Goal: Find specific page/section: Find specific page/section

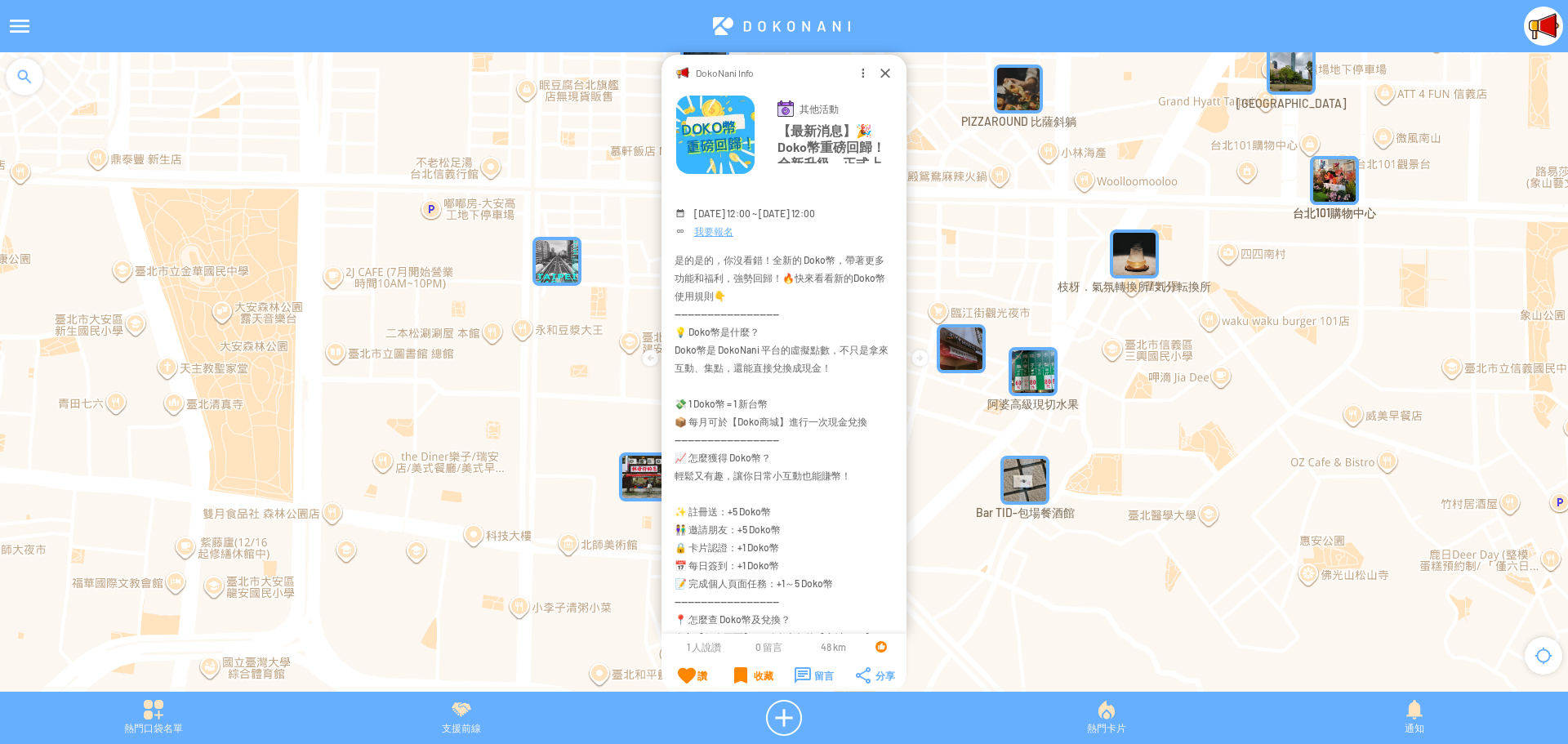
click at [877, 76] on div "DokoNani Info" at bounding box center [784, 71] width 245 height 34
click at [879, 70] on div at bounding box center [886, 73] width 17 height 17
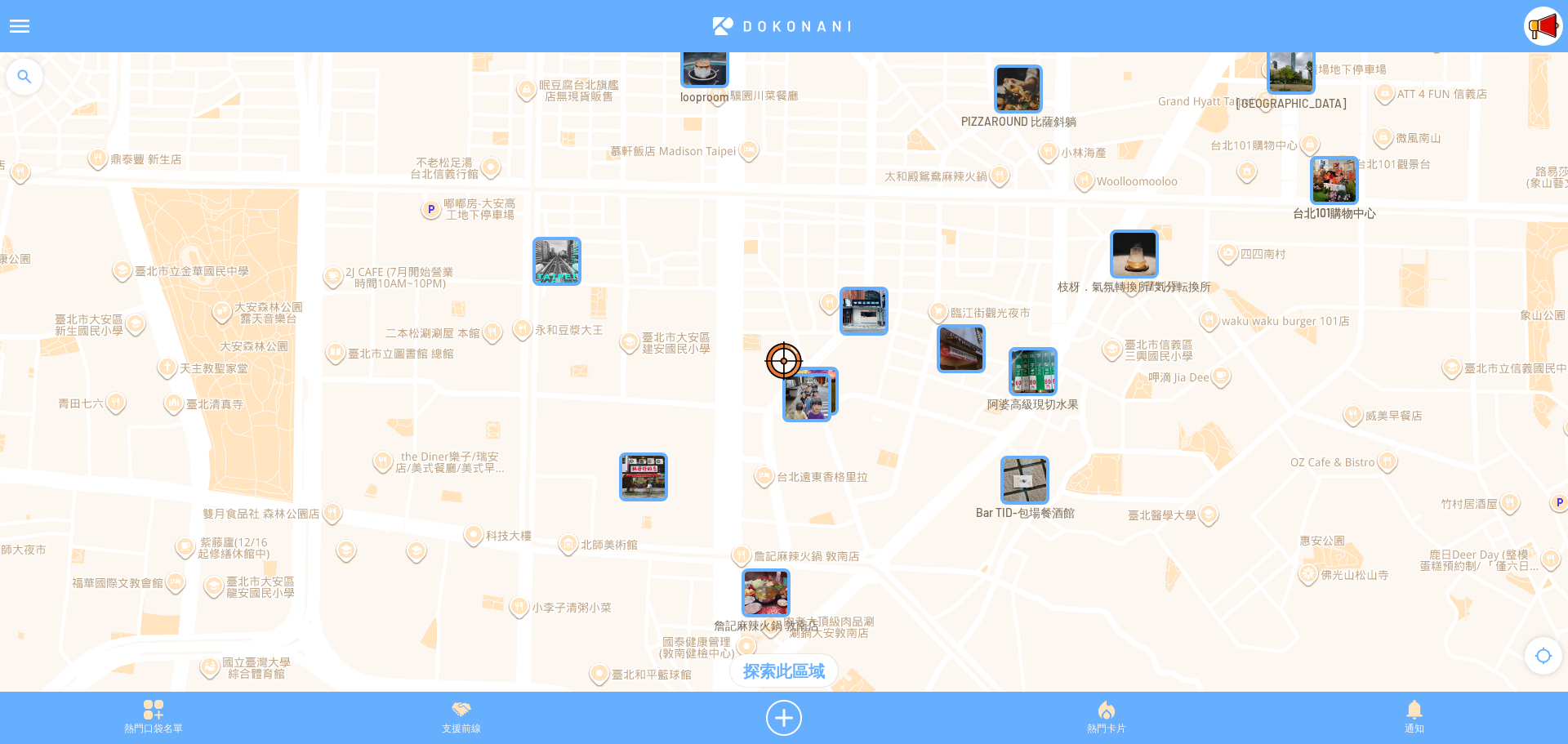
click at [14, 24] on div at bounding box center [19, 26] width 40 height 40
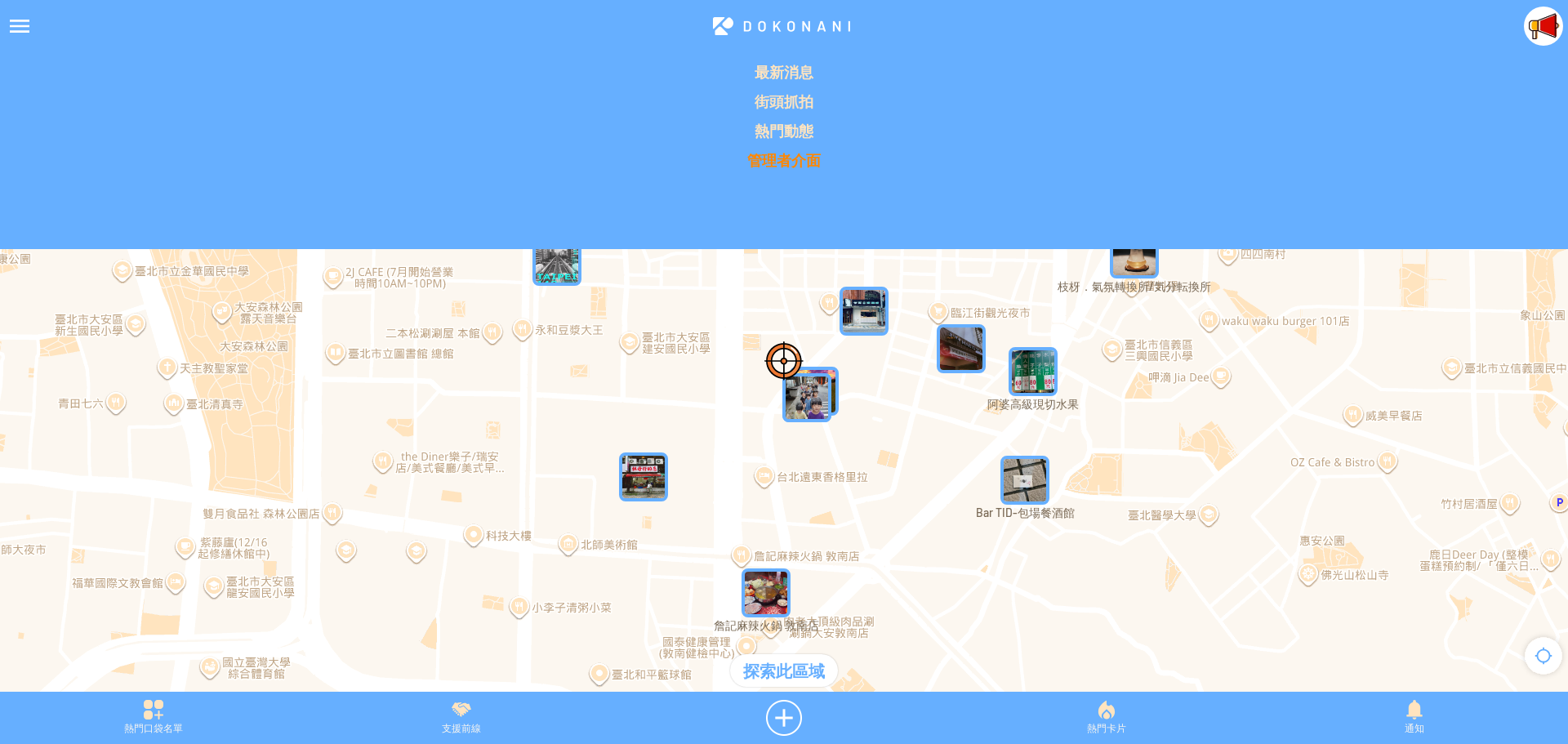
click at [777, 167] on p "管理者介面" at bounding box center [784, 159] width 1549 height 19
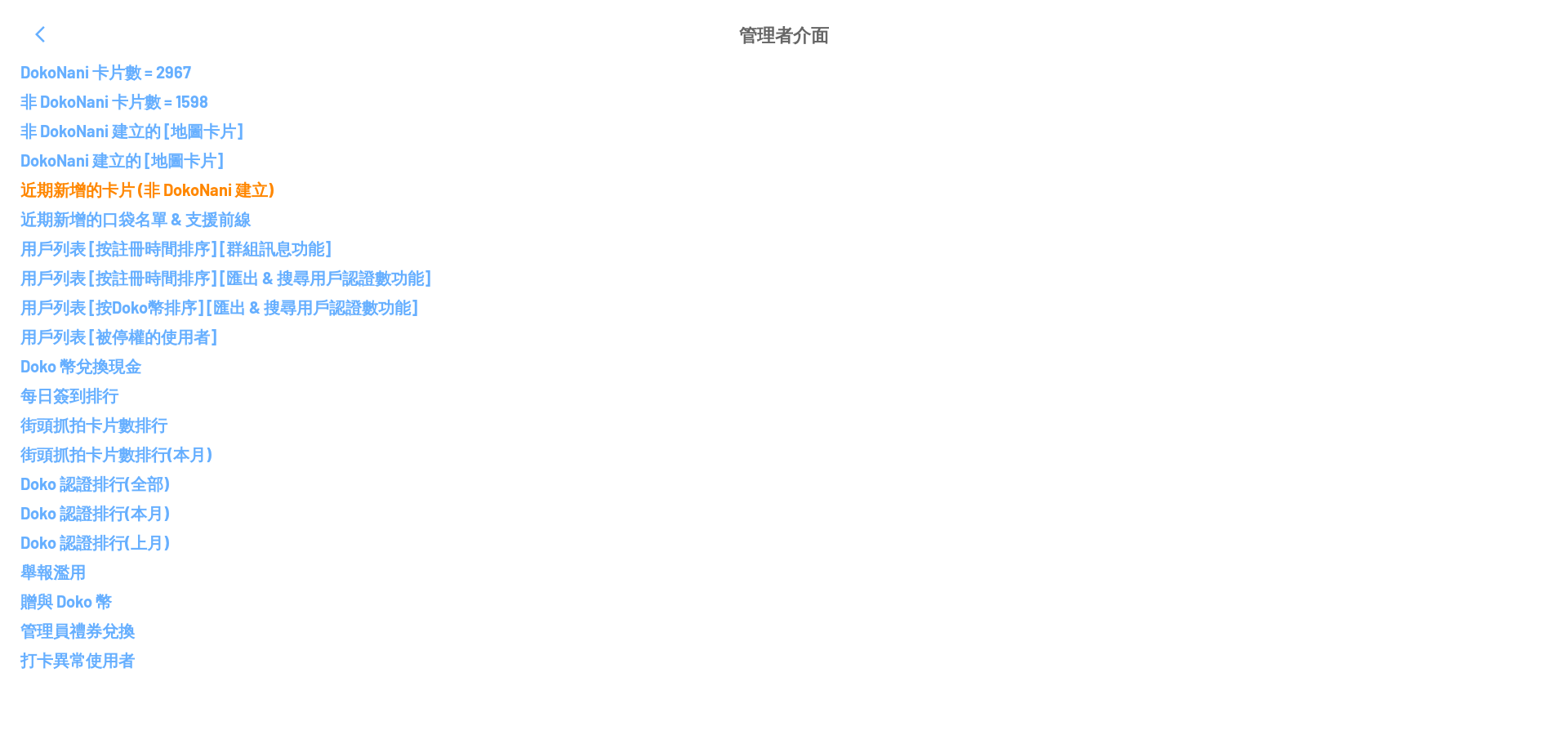
click at [155, 192] on p "近期新增的卡片 (非 DokoNani 建立)" at bounding box center [784, 189] width 1527 height 19
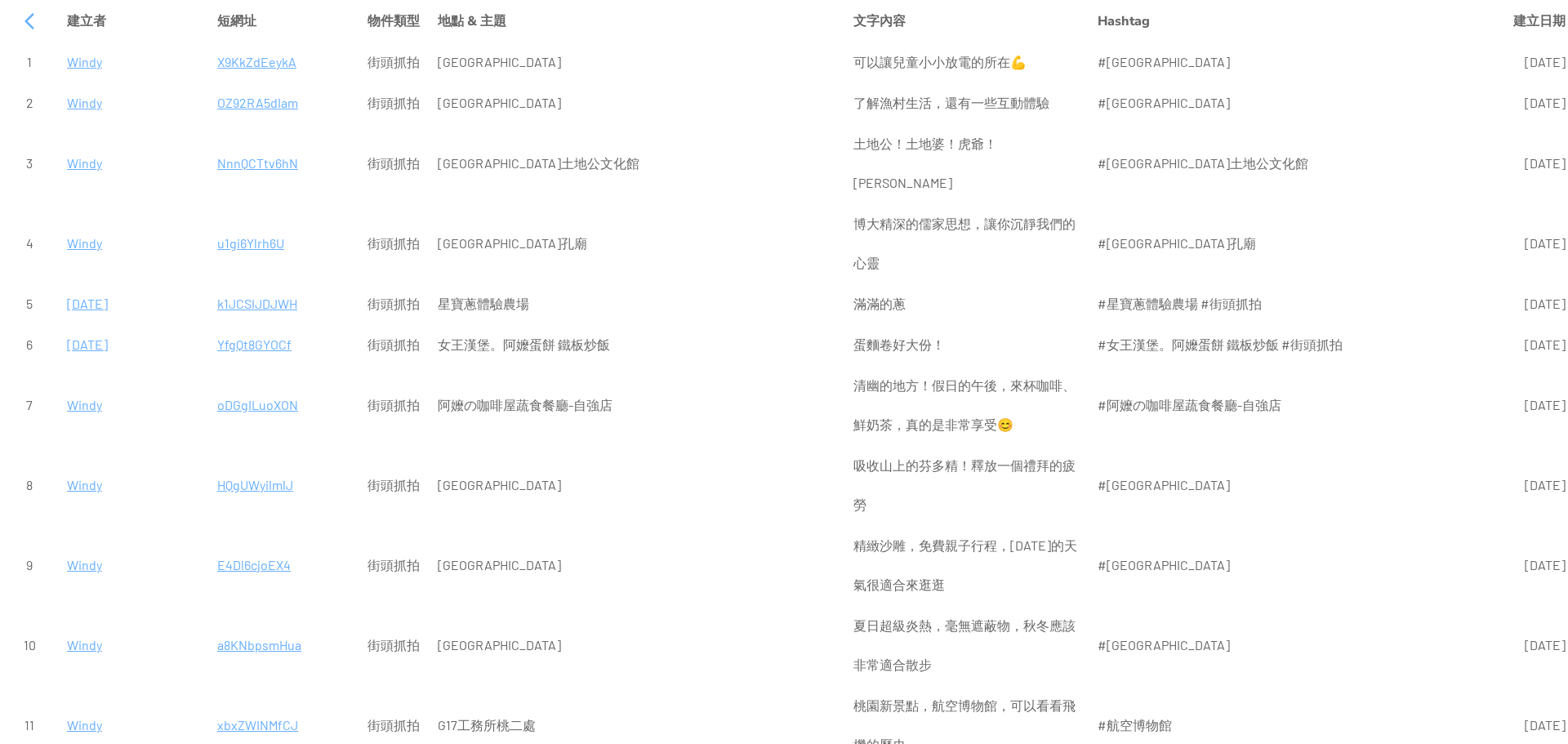
click at [238, 325] on p "YfgQt8GYOCf" at bounding box center [284, 344] width 133 height 40
click at [250, 285] on p "k1JCSIJDJWH" at bounding box center [284, 304] width 133 height 40
click at [235, 224] on p "u1gi6Ylrh6U" at bounding box center [284, 243] width 133 height 40
click at [230, 144] on p "NnnQCTtv6hN" at bounding box center [284, 163] width 133 height 40
click at [245, 101] on p "OZ92RA5dIam" at bounding box center [284, 102] width 133 height 40
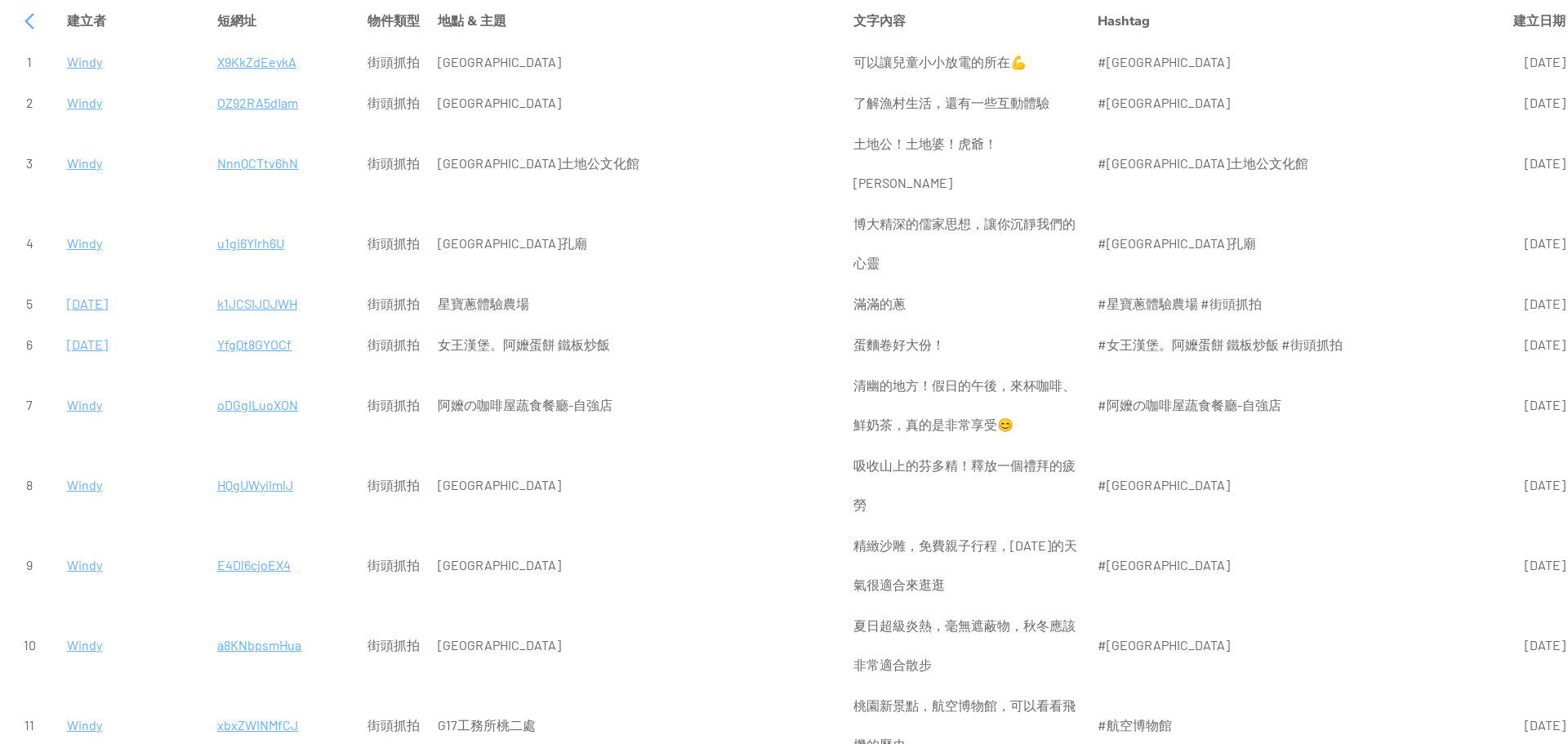
click at [247, 63] on p "X9KkZdEeykA" at bounding box center [284, 62] width 133 height 40
click at [24, 19] on div at bounding box center [29, 21] width 40 height 40
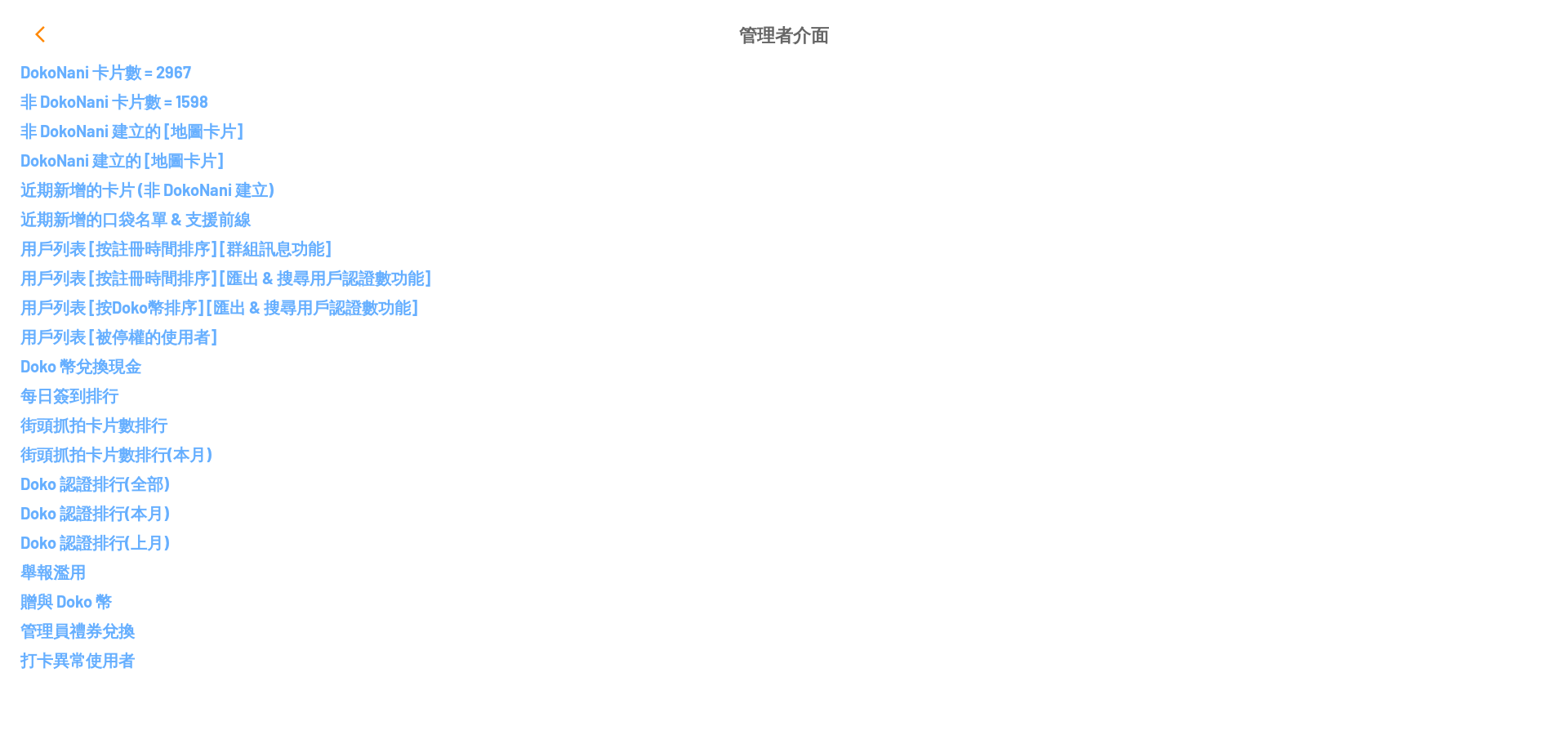
click at [39, 39] on div at bounding box center [40, 34] width 40 height 40
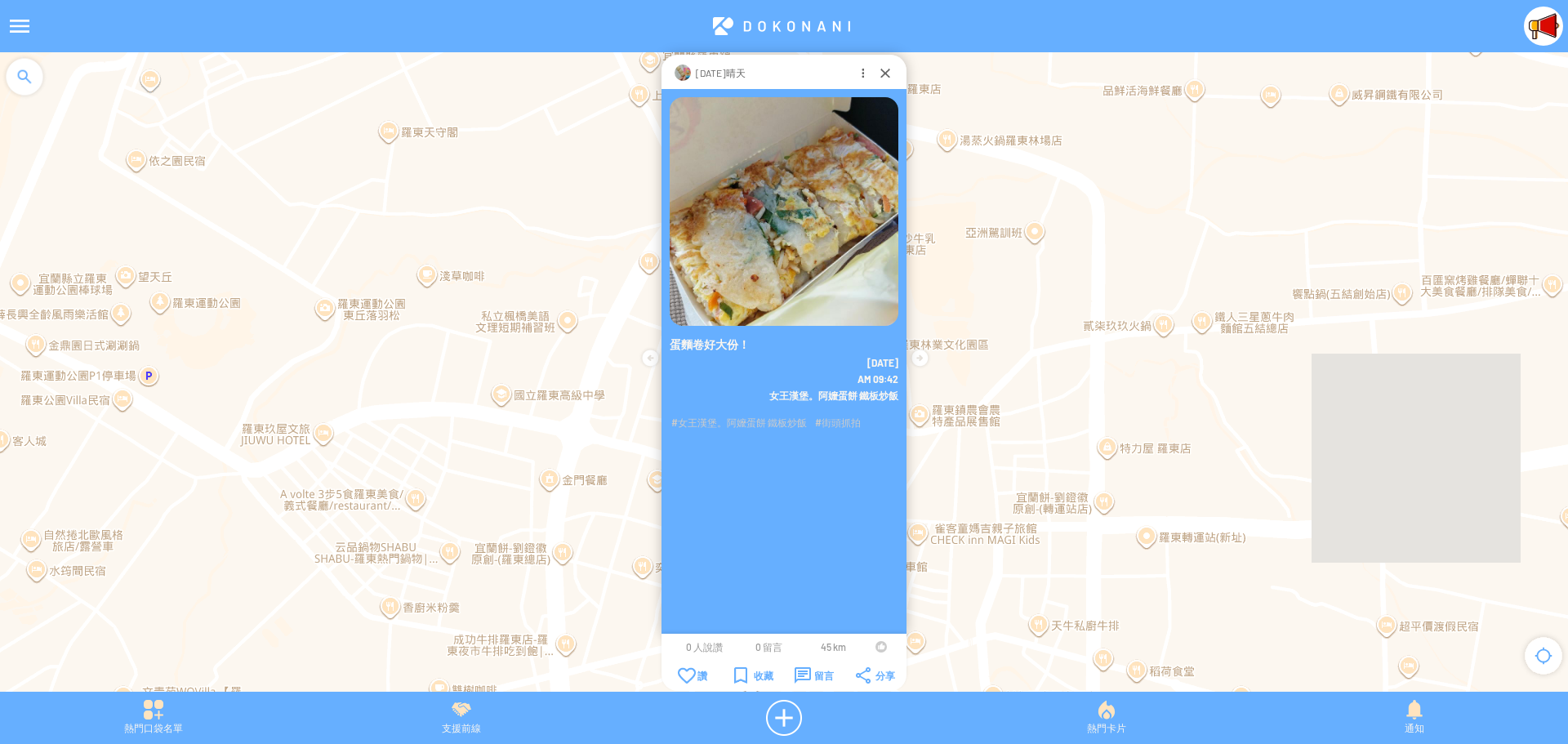
click at [878, 647] on div at bounding box center [881, 646] width 11 height 11
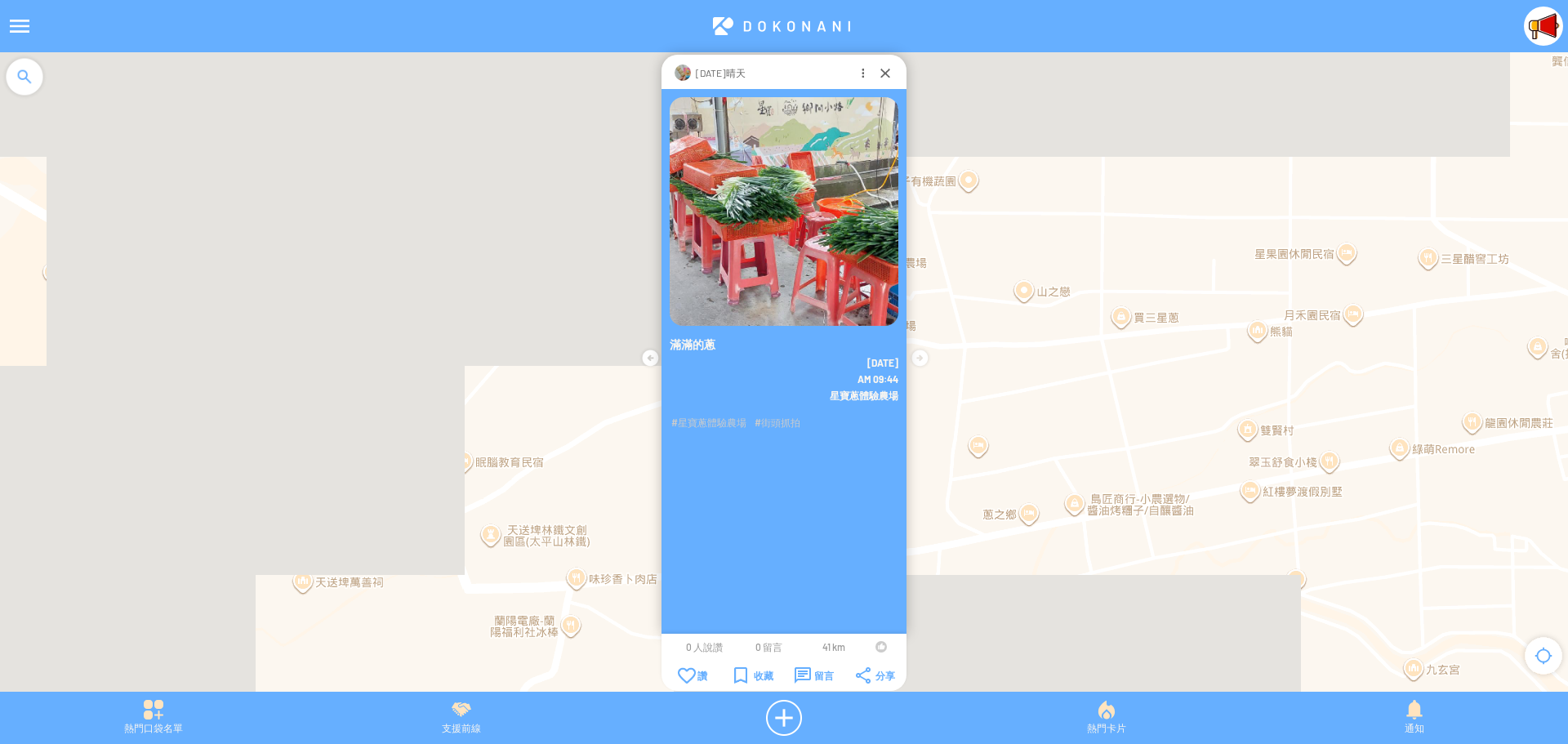
click at [876, 647] on td at bounding box center [881, 647] width 31 height 13
click at [879, 646] on div at bounding box center [881, 646] width 11 height 11
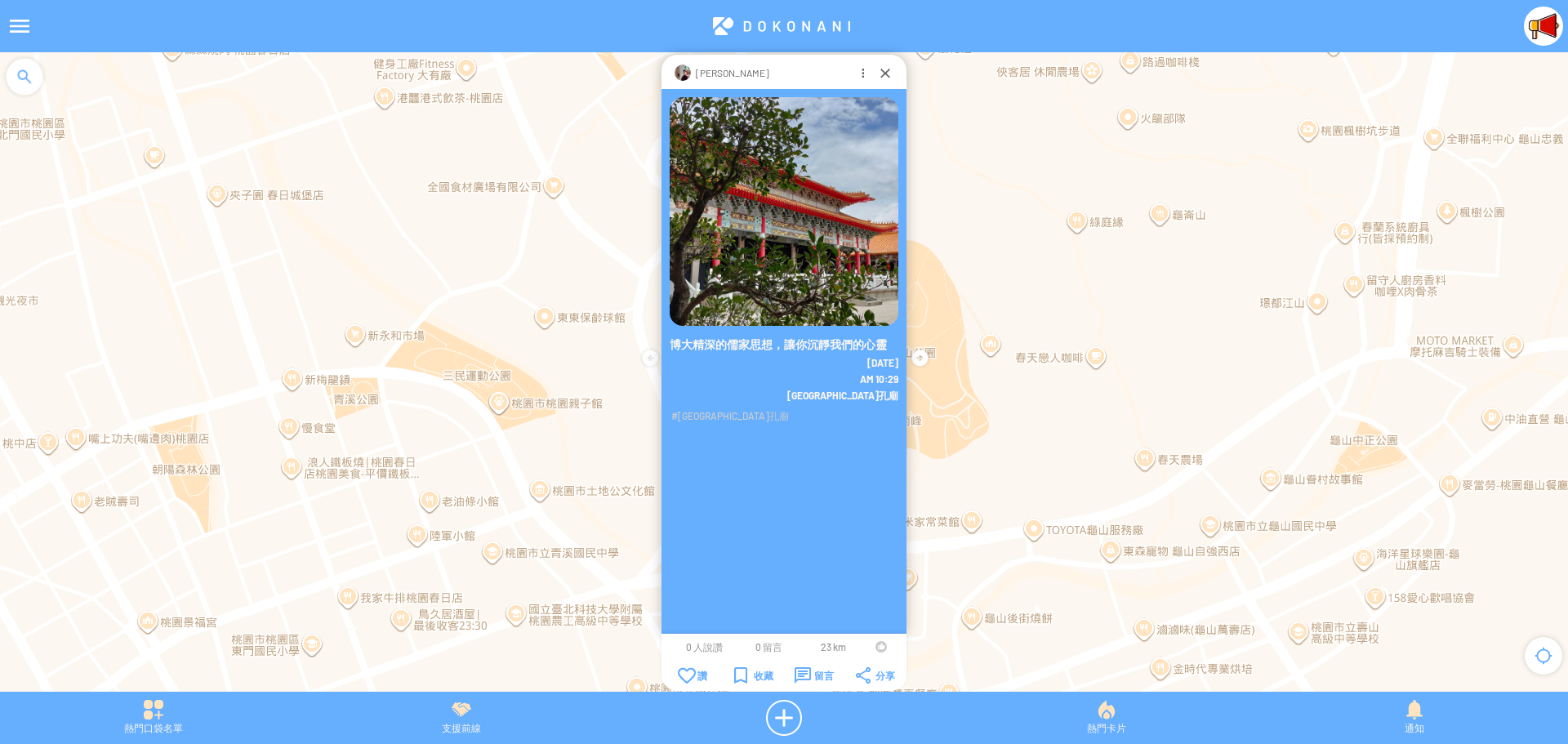
click at [877, 647] on div at bounding box center [881, 646] width 11 height 11
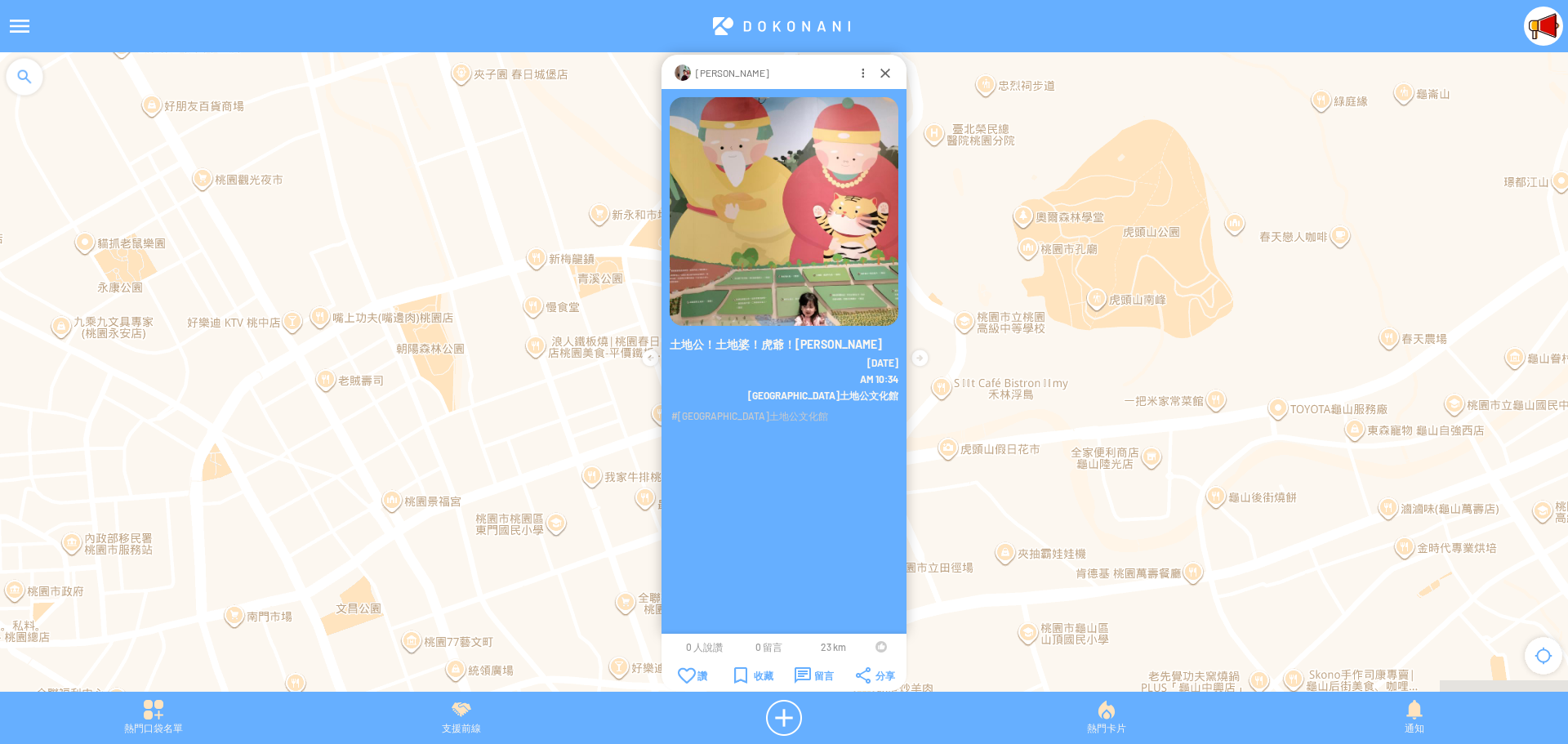
click at [878, 648] on div at bounding box center [881, 646] width 11 height 11
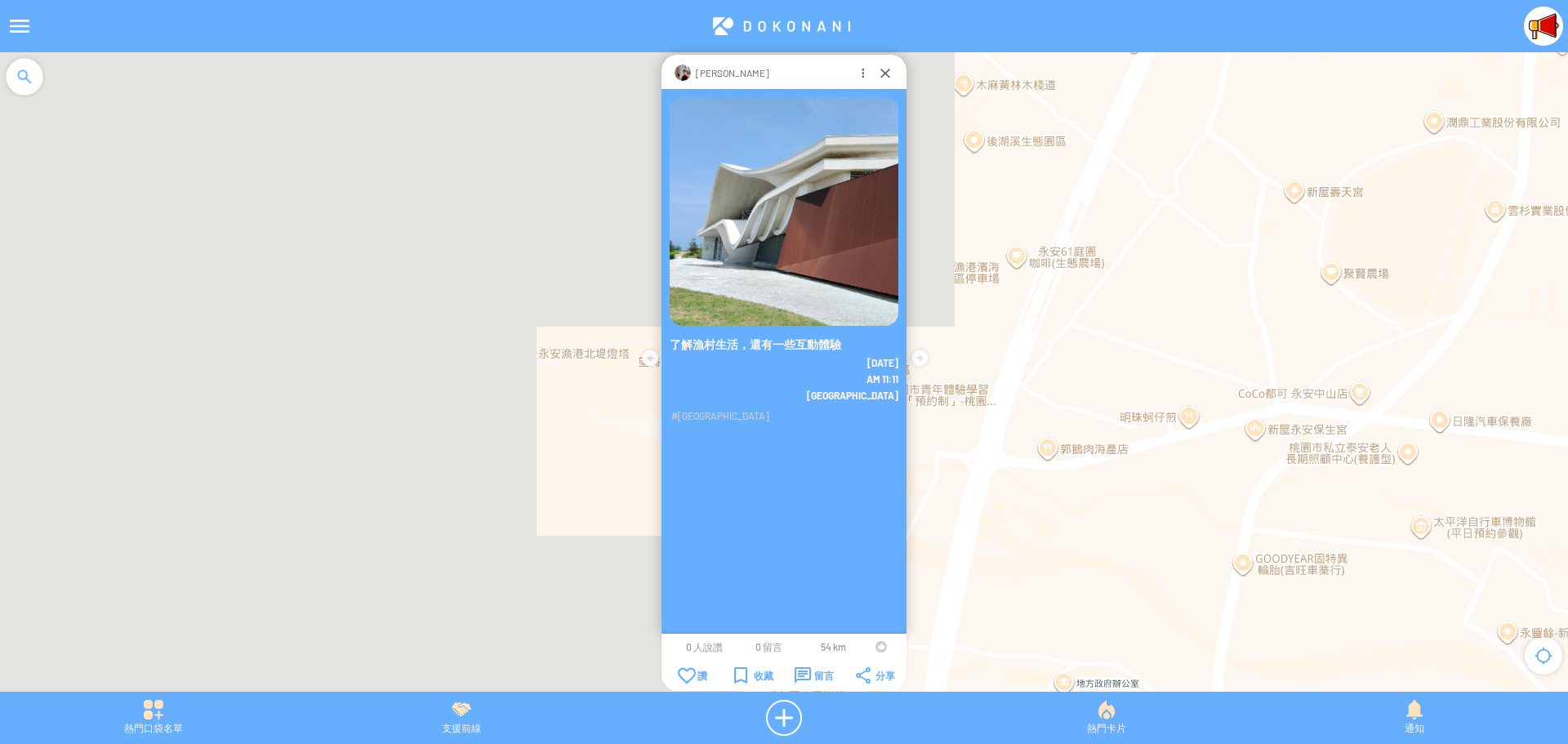
click at [879, 650] on div at bounding box center [881, 646] width 11 height 11
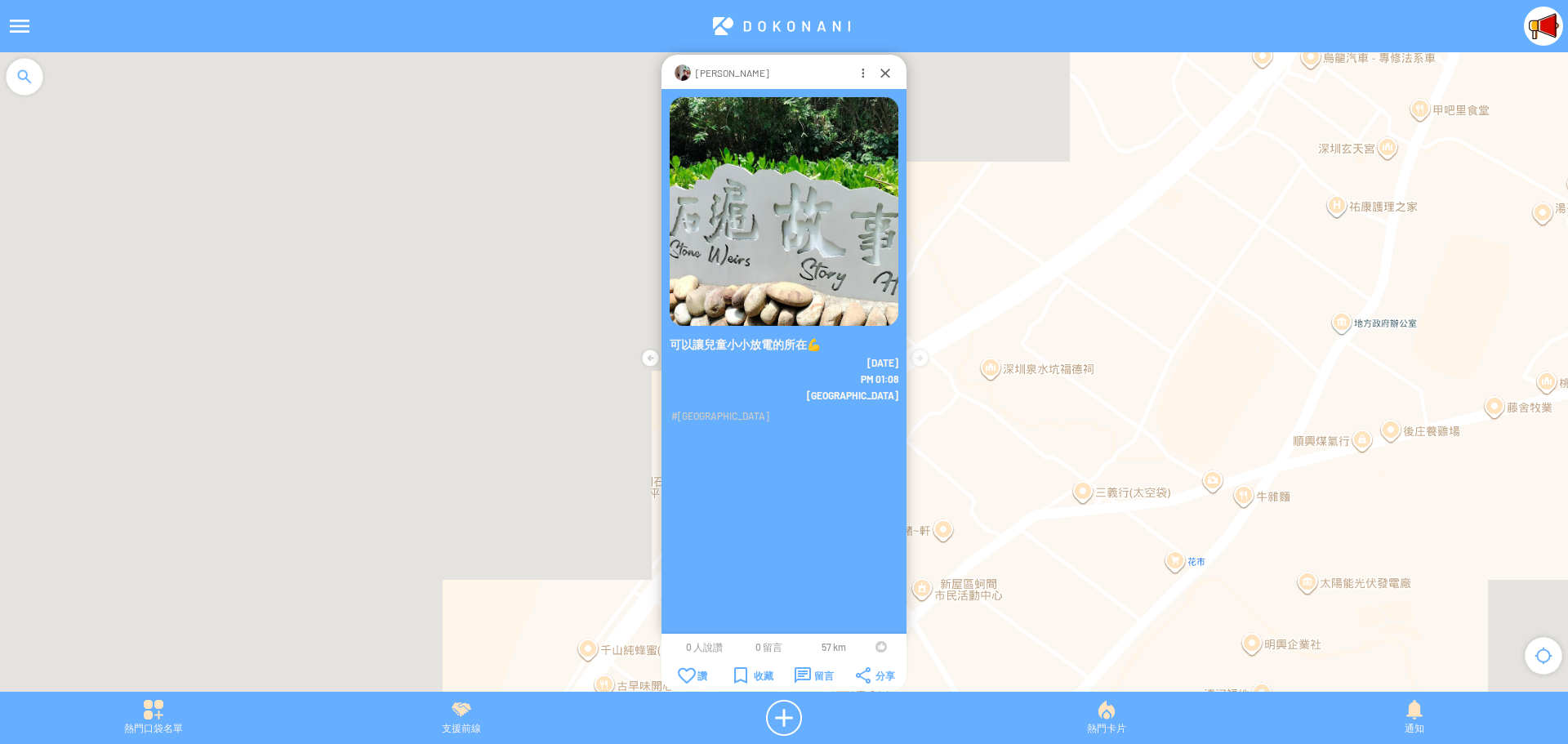
click at [877, 649] on div at bounding box center [881, 646] width 11 height 11
